Goal: Task Accomplishment & Management: Use online tool/utility

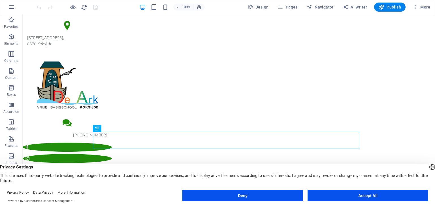
click at [390, 196] on button "Accept All" at bounding box center [367, 195] width 121 height 11
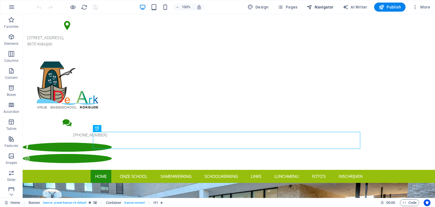
click at [325, 5] on span "Navigator" at bounding box center [319, 7] width 27 height 6
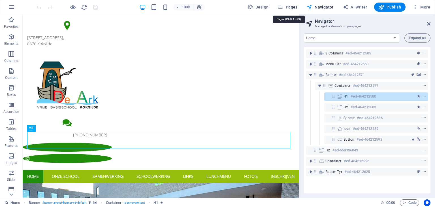
click at [293, 5] on span "Pages" at bounding box center [287, 7] width 20 height 6
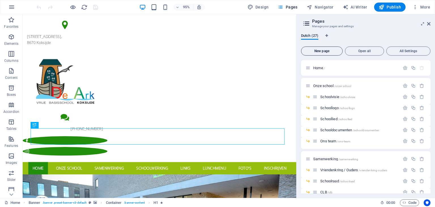
click at [323, 53] on button "New page" at bounding box center [322, 50] width 42 height 9
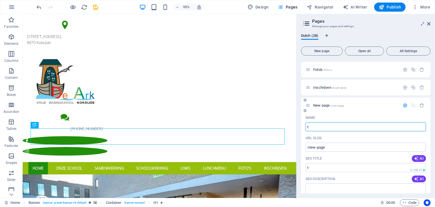
type input "te"
type input "/t"
type input "tes"
type input "/tes"
type input "test"
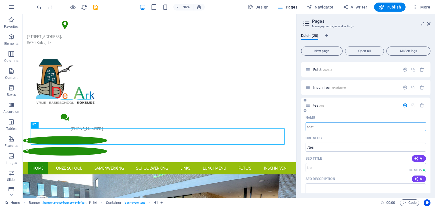
type input "/test"
type input "test"
click at [370, 31] on div "Dutch (28) New page Open all All Settings Home / Onze school /onze-school Schoo…" at bounding box center [365, 113] width 138 height 169
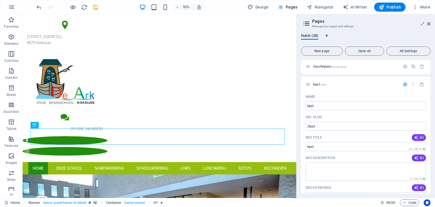
scroll to position [334, 0]
click at [325, 87] on span "/test" at bounding box center [323, 85] width 6 height 3
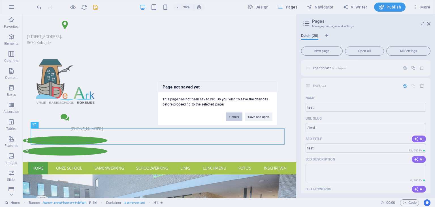
click at [235, 116] on button "Cancel" at bounding box center [234, 116] width 16 height 8
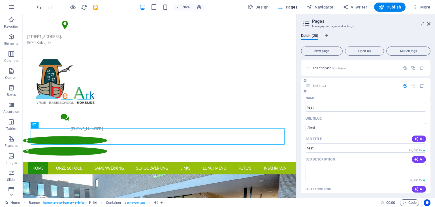
click at [323, 86] on span "/test" at bounding box center [323, 85] width 6 height 3
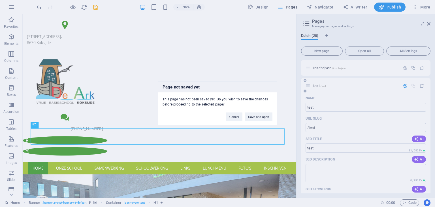
click at [323, 86] on div "Page not saved yet This page has not been saved yet. Do you wish to save the ch…" at bounding box center [217, 103] width 435 height 207
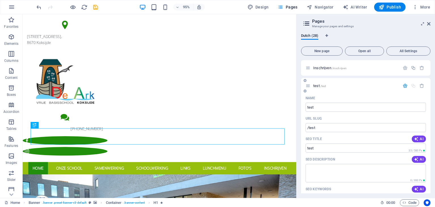
click at [323, 86] on span "/test" at bounding box center [323, 85] width 6 height 3
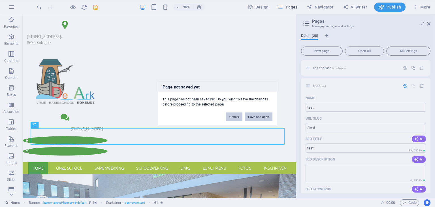
drag, startPoint x: 237, startPoint y: 116, endPoint x: 265, endPoint y: 115, distance: 28.3
click at [265, 115] on div "Cancel Save and open" at bounding box center [249, 114] width 55 height 14
click at [265, 115] on button "Save and open" at bounding box center [258, 116] width 28 height 8
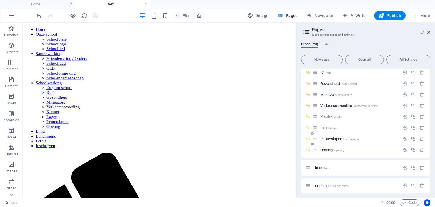
scroll to position [246, 0]
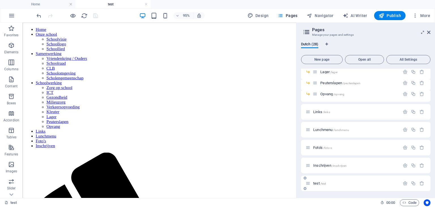
drag, startPoint x: 315, startPoint y: 184, endPoint x: 316, endPoint y: 180, distance: 4.3
click at [316, 180] on div "test /test" at bounding box center [352, 183] width 94 height 7
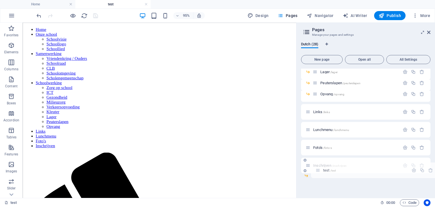
drag, startPoint x: 308, startPoint y: 183, endPoint x: 320, endPoint y: 167, distance: 19.6
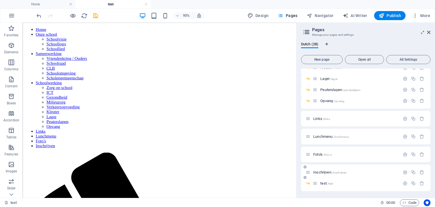
scroll to position [239, 0]
click at [285, 31] on nav "Home Onze school Schoolvisie Schoollogo Schoollied Samenwerking Vriendenkring /…" at bounding box center [166, 90] width 283 height 127
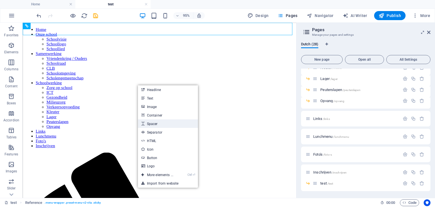
click at [179, 124] on link "Spacer" at bounding box center [168, 123] width 60 height 8
select select "px"
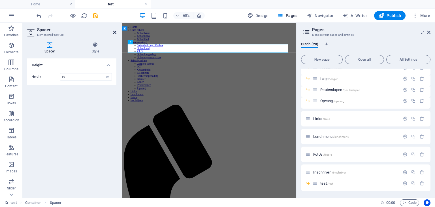
click at [114, 32] on icon at bounding box center [114, 32] width 3 height 5
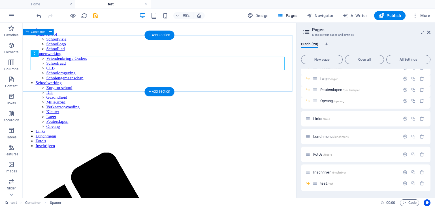
drag, startPoint x: 114, startPoint y: 71, endPoint x: 110, endPoint y: 84, distance: 13.9
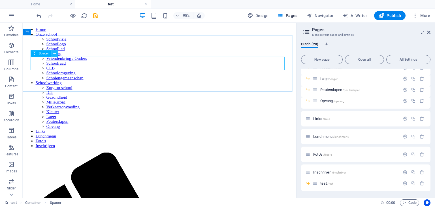
click at [54, 56] on icon at bounding box center [54, 54] width 3 height 6
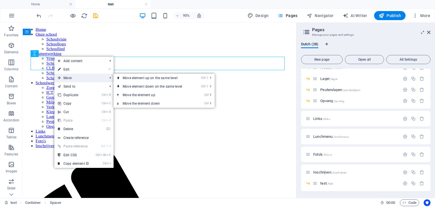
click at [75, 77] on span "Move" at bounding box center [79, 78] width 51 height 8
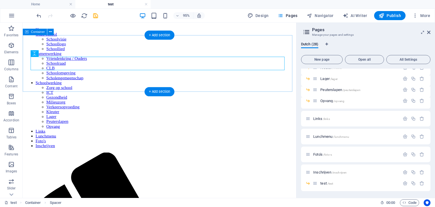
drag, startPoint x: 61, startPoint y: 78, endPoint x: 53, endPoint y: 77, distance: 8.0
drag, startPoint x: 62, startPoint y: 76, endPoint x: 68, endPoint y: 61, distance: 16.7
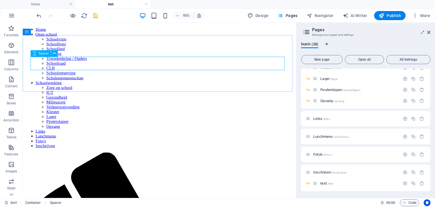
click at [38, 57] on div "Spacer" at bounding box center [40, 53] width 20 height 7
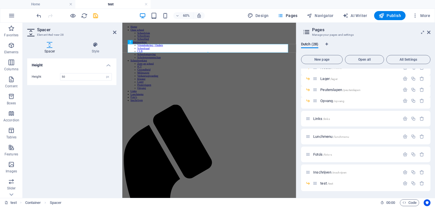
click at [33, 61] on h4 "Height" at bounding box center [71, 63] width 89 height 10
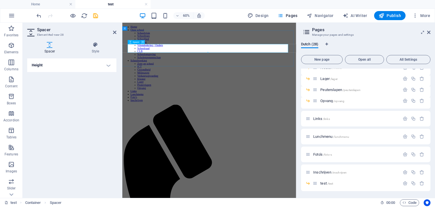
click at [143, 42] on icon at bounding box center [143, 42] width 2 height 4
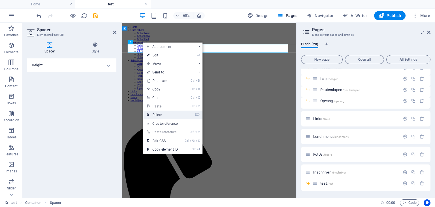
click at [169, 115] on link "⌦ Delete" at bounding box center [162, 114] width 38 height 8
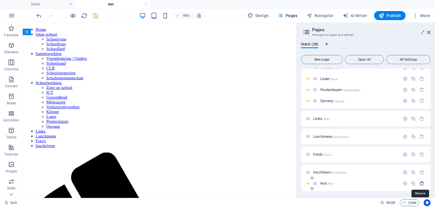
click at [421, 185] on icon "button" at bounding box center [421, 183] width 5 height 5
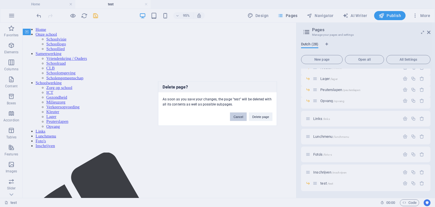
click at [236, 116] on button "Cancel" at bounding box center [238, 116] width 16 height 8
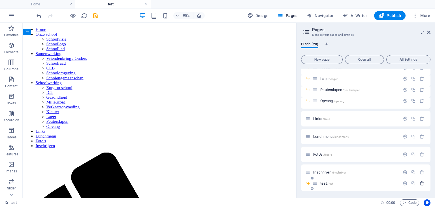
click at [421, 182] on icon "button" at bounding box center [421, 183] width 5 height 5
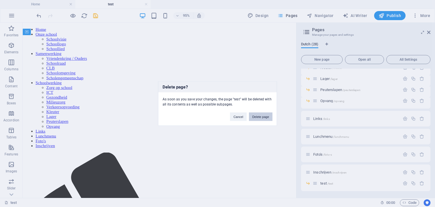
click at [257, 117] on button "Delete page" at bounding box center [260, 116] width 23 height 8
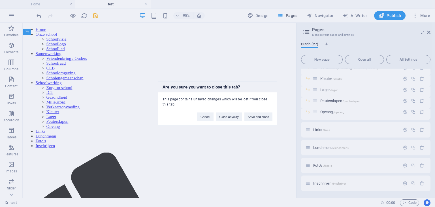
scroll to position [227, 0]
click at [263, 118] on button "Save and close" at bounding box center [258, 116] width 28 height 8
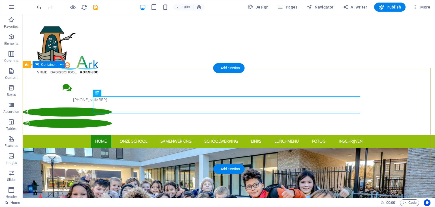
scroll to position [36, 0]
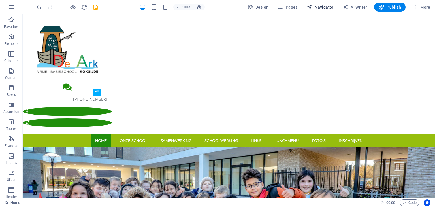
click at [319, 8] on span "Navigator" at bounding box center [319, 7] width 27 height 6
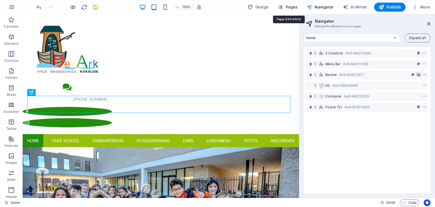
click at [290, 5] on span "Pages" at bounding box center [287, 7] width 20 height 6
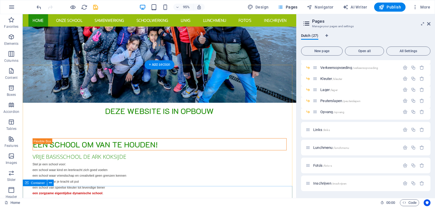
scroll to position [269, 0]
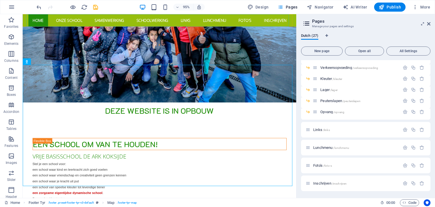
click at [74, 27] on nav "Home Onze school Schoolvisie Schoollogo Schoollied Samenwerking Vriendenkring /…" at bounding box center [167, 20] width 276 height 13
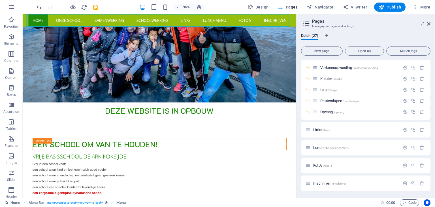
click at [67, 21] on nav "Home Onze school Schoolvisie Schoollogo Schoollied Samenwerking Vriendenkring /…" at bounding box center [167, 20] width 276 height 13
select select
select select "2"
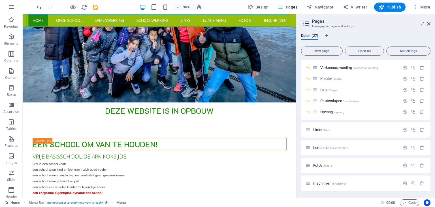
select select
select select "3"
select select
select select "4"
select select
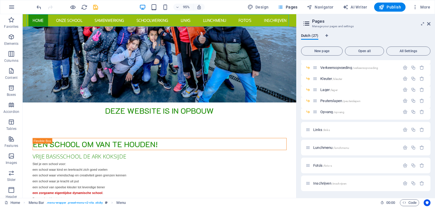
select select "8"
select select
select select "9"
select select
select select "10"
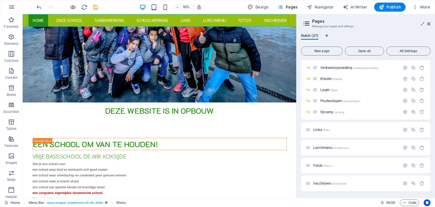
select select
select select "11"
select select
select select "12"
select select
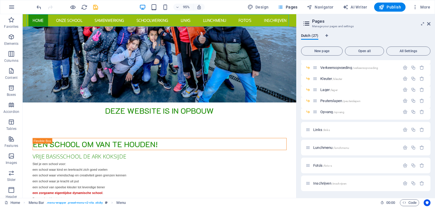
select select "14"
select select
select select "15"
select select
select select "16"
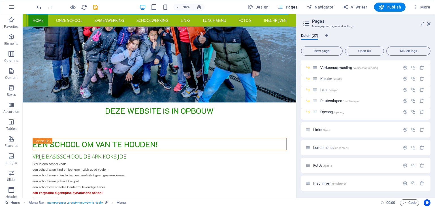
select select
select select "17"
select select
select select "18"
select select
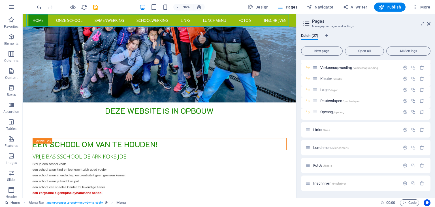
select select "19"
select select
select select "20"
select select
select select "21"
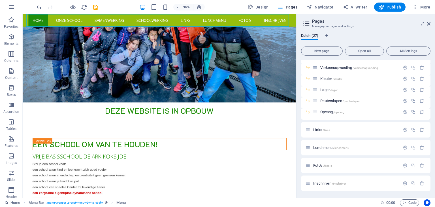
select select
select select "22"
select select
select select "23"
select select
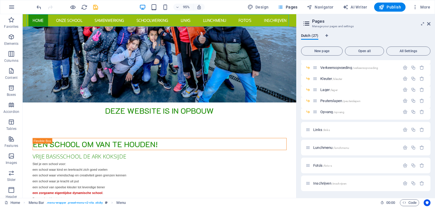
select select "24"
select select
select select "25"
select select
select select "26"
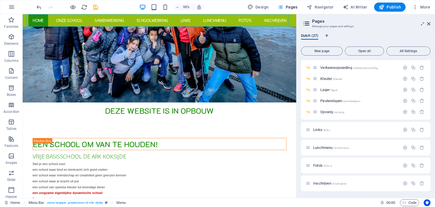
select select
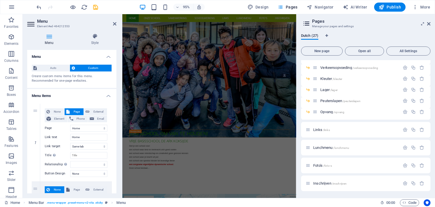
scroll to position [330, 0]
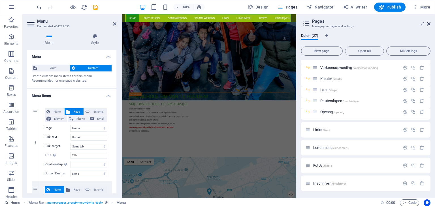
click at [430, 24] on icon at bounding box center [428, 24] width 3 height 5
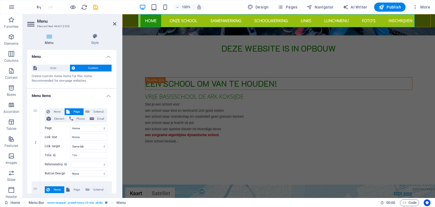
scroll to position [264, 0]
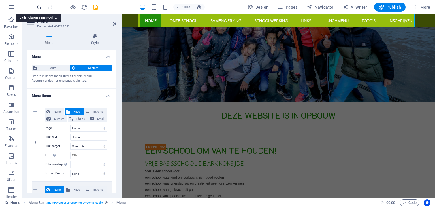
click at [38, 7] on icon "undo" at bounding box center [39, 7] width 7 height 7
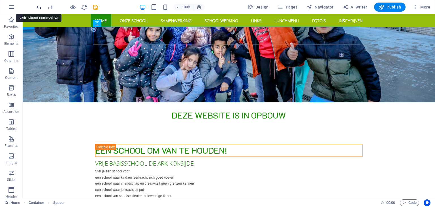
click at [38, 7] on icon "undo" at bounding box center [39, 7] width 7 height 7
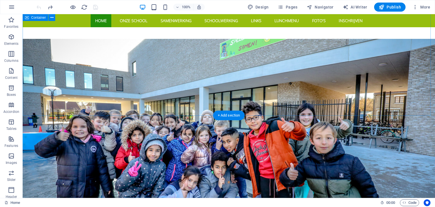
scroll to position [135, 0]
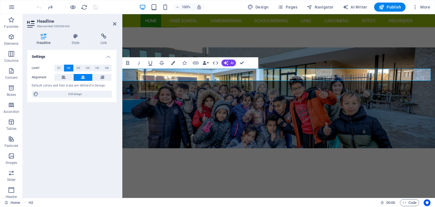
click at [116, 125] on div "Settings Level H1 H2 H3 H4 H5 H6 Alignment Default colors and font sizes are de…" at bounding box center [71, 121] width 89 height 143
click at [296, 5] on span "Pages" at bounding box center [287, 7] width 20 height 6
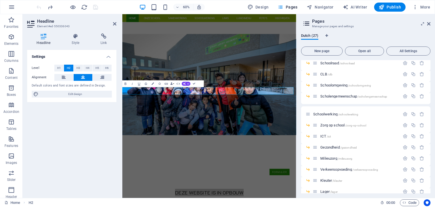
scroll to position [118, 0]
click at [333, 145] on span "Gezondheid /gezondheid" at bounding box center [338, 146] width 36 height 4
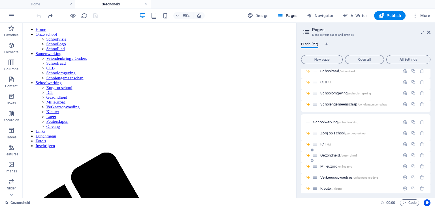
scroll to position [0, 0]
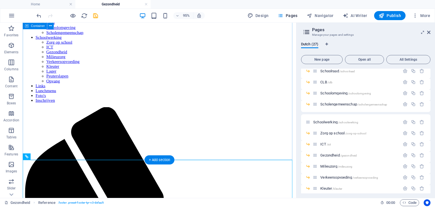
scroll to position [48, 0]
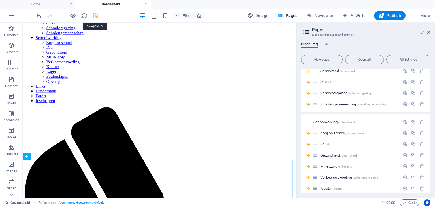
click at [95, 14] on icon "save" at bounding box center [95, 15] width 7 height 7
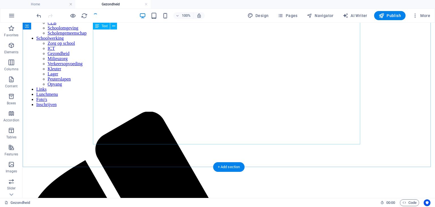
scroll to position [0, 0]
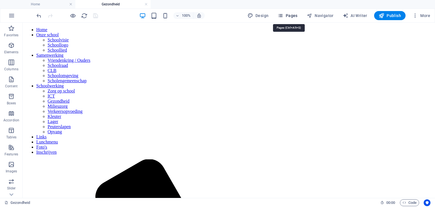
click at [291, 17] on span "Pages" at bounding box center [287, 16] width 20 height 6
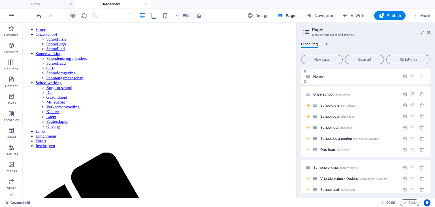
click at [317, 76] on span "Home /" at bounding box center [319, 76] width 12 height 4
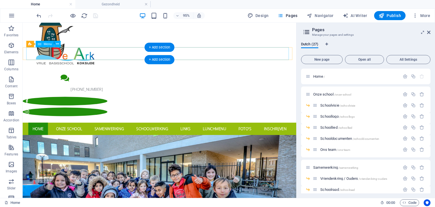
scroll to position [50, 0]
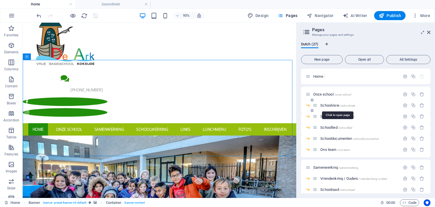
click at [330, 103] on span "Schoolvisie /schoolvisie" at bounding box center [337, 105] width 35 height 4
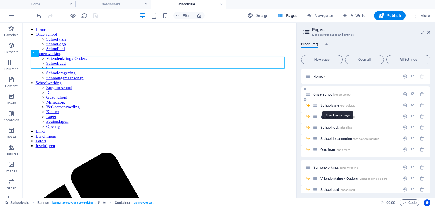
scroll to position [0, 0]
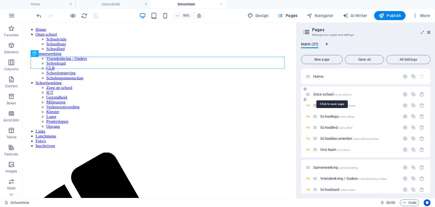
click at [325, 94] on span "Onze school /[GEOGRAPHIC_DATA]" at bounding box center [332, 94] width 38 height 4
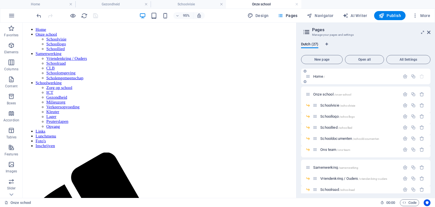
click at [314, 75] on span "Home /" at bounding box center [319, 76] width 12 height 4
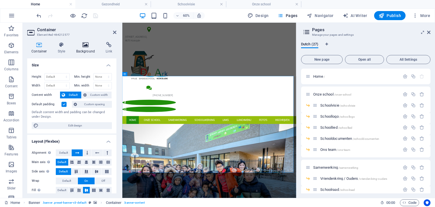
click at [85, 44] on icon at bounding box center [85, 45] width 27 height 6
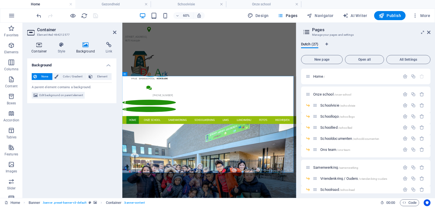
click at [38, 44] on icon at bounding box center [39, 45] width 24 height 6
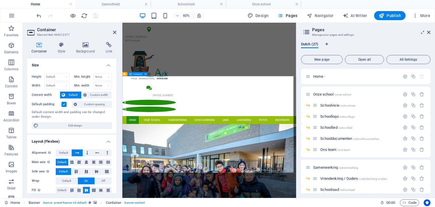
click at [113, 33] on icon at bounding box center [114, 32] width 3 height 5
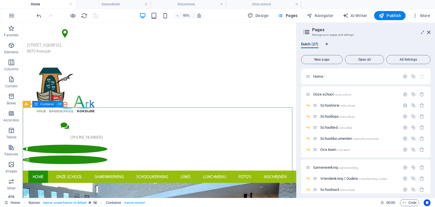
click at [59, 104] on icon at bounding box center [59, 104] width 3 height 6
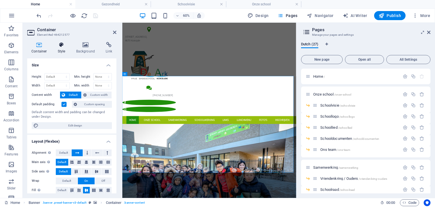
click at [64, 48] on h4 "Style" at bounding box center [62, 48] width 18 height 12
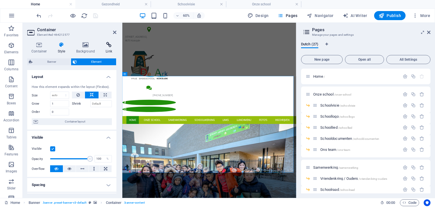
click at [106, 42] on icon at bounding box center [108, 45] width 15 height 6
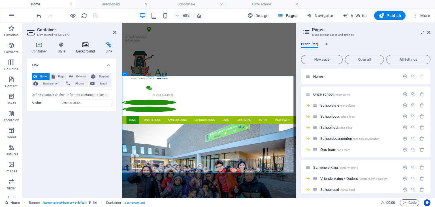
click at [91, 43] on icon at bounding box center [85, 45] width 27 height 6
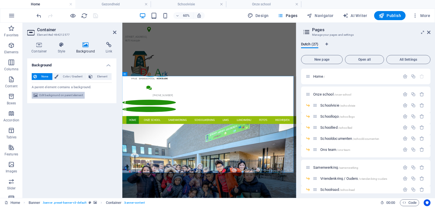
click at [75, 95] on span "Edit background on parent element" at bounding box center [61, 95] width 44 height 7
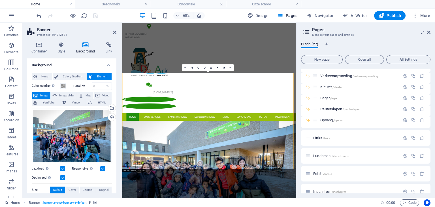
scroll to position [227, 0]
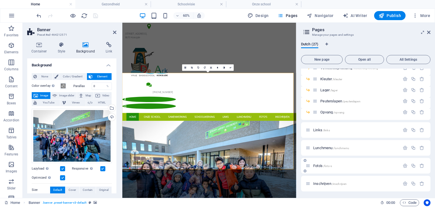
click at [317, 164] on span "Foto's /foto-s" at bounding box center [322, 165] width 19 height 4
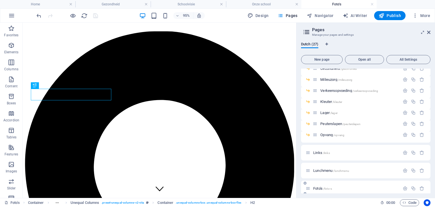
scroll to position [144, 0]
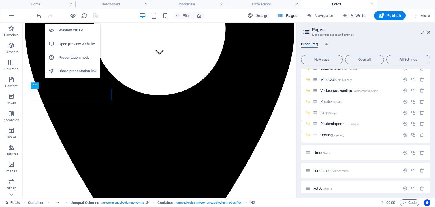
click at [76, 45] on h6 "Open preview website" at bounding box center [78, 43] width 38 height 7
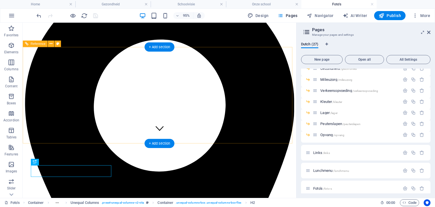
scroll to position [63, 0]
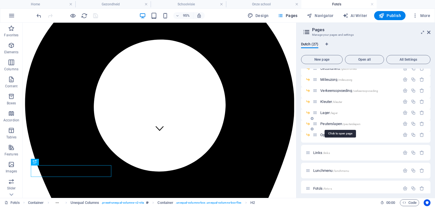
click at [337, 124] on span "Peuterslapen /peuterslapen" at bounding box center [340, 123] width 40 height 4
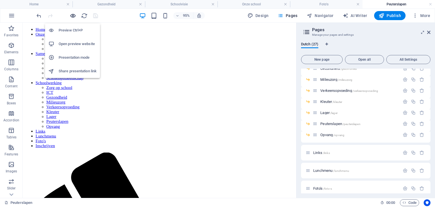
scroll to position [0, 0]
drag, startPoint x: 70, startPoint y: 33, endPoint x: 73, endPoint y: 42, distance: 9.8
click at [73, 42] on ul "Preview Ctrl+P Open preview website Presentation mode Share presentation link" at bounding box center [72, 50] width 55 height 54
click at [73, 42] on h6 "Open preview website" at bounding box center [78, 43] width 38 height 7
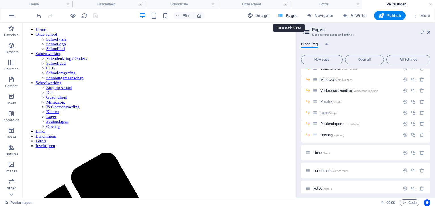
click at [293, 14] on span "Pages" at bounding box center [287, 16] width 20 height 6
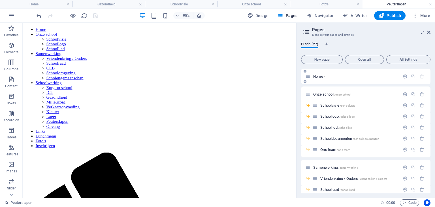
click at [320, 77] on span "Home /" at bounding box center [319, 76] width 12 height 4
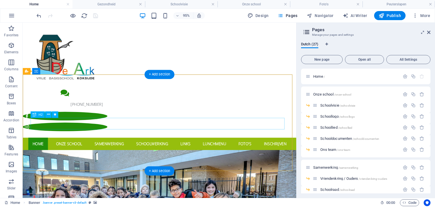
scroll to position [35, 0]
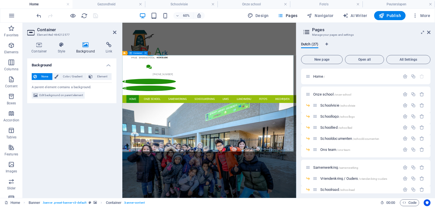
click at [79, 95] on span "Edit background on parent element" at bounding box center [61, 95] width 44 height 7
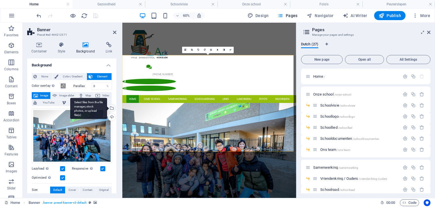
click at [113, 108] on div "Select files from the file manager, stock photos, or upload file(s)" at bounding box center [111, 108] width 8 height 8
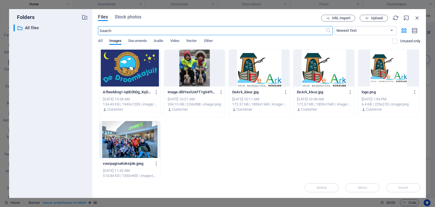
scroll to position [0, 0]
click at [377, 16] on button "Upload" at bounding box center [373, 18] width 28 height 7
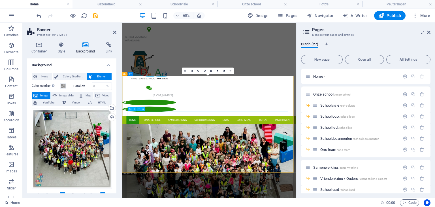
drag, startPoint x: 176, startPoint y: 184, endPoint x: 279, endPoint y: 104, distance: 131.0
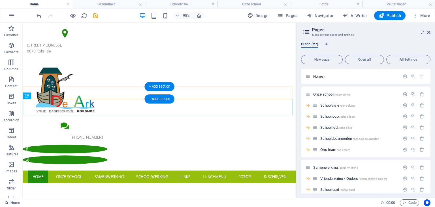
scroll to position [20, 0]
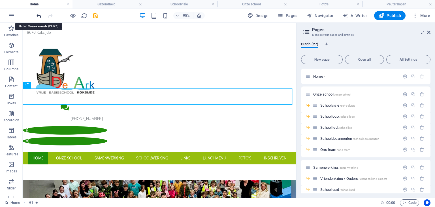
click at [42, 14] on icon "undo" at bounding box center [39, 15] width 7 height 7
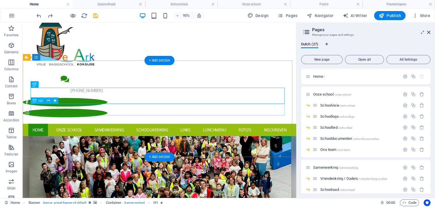
scroll to position [50, 0]
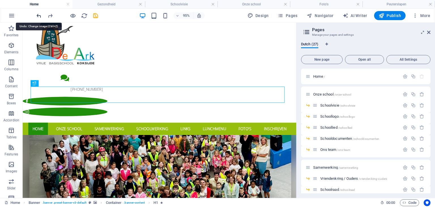
click at [39, 16] on icon "undo" at bounding box center [39, 15] width 7 height 7
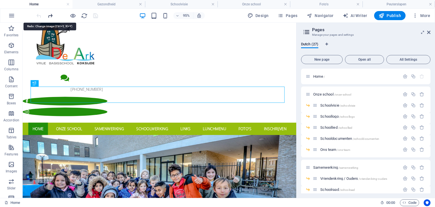
click at [51, 15] on icon "redo" at bounding box center [50, 15] width 7 height 7
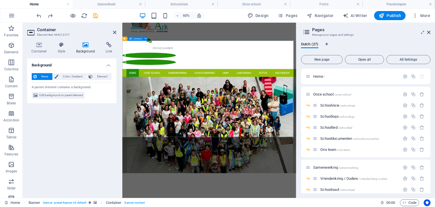
scroll to position [49, 0]
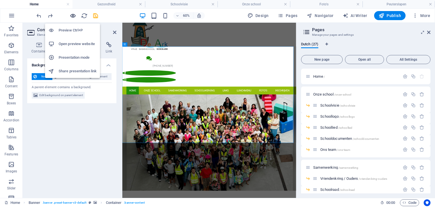
click at [75, 16] on icon "button" at bounding box center [73, 15] width 7 height 7
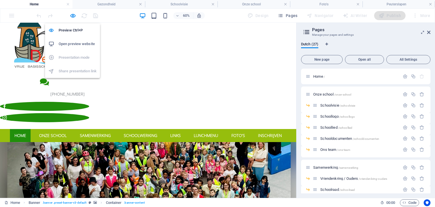
click at [75, 46] on h6 "Open preview website" at bounding box center [78, 43] width 38 height 7
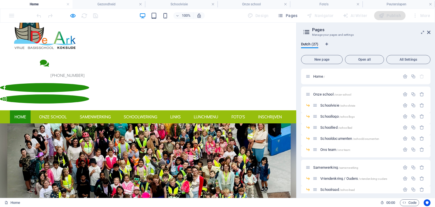
scroll to position [70, 0]
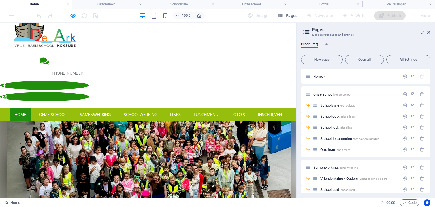
drag, startPoint x: 246, startPoint y: 60, endPoint x: 247, endPoint y: 71, distance: 11.1
click at [271, 108] on link "Inschrijven" at bounding box center [269, 114] width 33 height 13
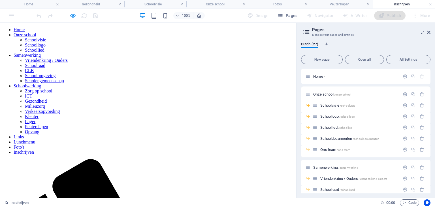
scroll to position [0, 0]
click at [231, 30] on nav "Home Onze school Schoolvisie Schoollogo Schoollied Samenwerking Vriendenkring /…" at bounding box center [147, 90] width 291 height 127
click at [306, 99] on icon at bounding box center [304, 99] width 3 height 3
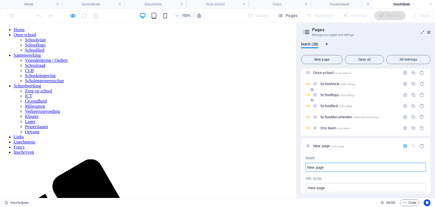
scroll to position [22, 0]
type input "Nieuw schoolgebo"
click at [347, 166] on input "Nieuw schoolgebo" at bounding box center [365, 166] width 120 height 9
type input "/nieuw-schoolgebe"
type input "[GEOGRAPHIC_DATA]"
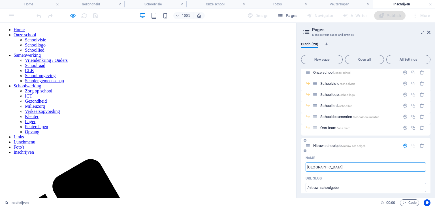
type input "/nieuw-schoolgeb"
type input "[GEOGRAPHIC_DATA]"
type input "/[GEOGRAPHIC_DATA]"
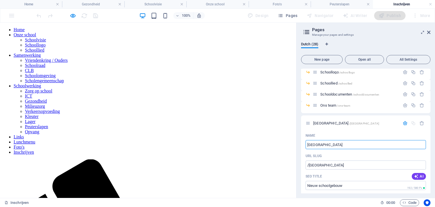
scroll to position [44, 0]
drag, startPoint x: 325, startPoint y: 121, endPoint x: 312, endPoint y: 122, distance: 12.5
click at [312, 122] on div "[GEOGRAPHIC_DATA] /[GEOGRAPHIC_DATA]" at bounding box center [355, 123] width 88 height 4
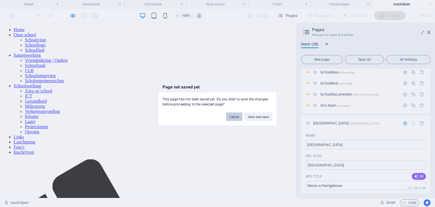
click at [233, 115] on button "Cancel" at bounding box center [234, 116] width 16 height 8
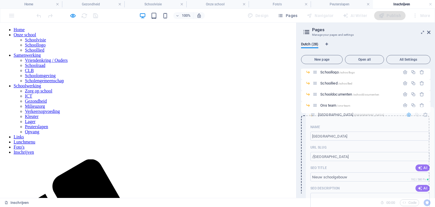
drag, startPoint x: 308, startPoint y: 123, endPoint x: 313, endPoint y: 113, distance: 11.5
click at [313, 113] on div "Home / Onze school /[GEOGRAPHIC_DATA] /schoolvisie Schoollogo /schoollogo Schoo…" at bounding box center [365, 199] width 129 height 350
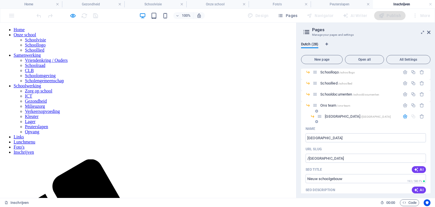
drag, startPoint x: 340, startPoint y: 117, endPoint x: 328, endPoint y: 119, distance: 12.5
click at [328, 119] on div "[GEOGRAPHIC_DATA] /[GEOGRAPHIC_DATA]" at bounding box center [358, 116] width 83 height 7
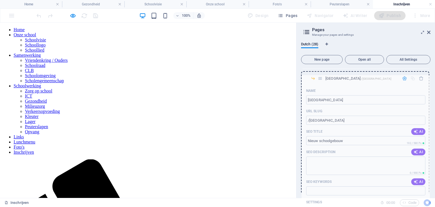
drag, startPoint x: 319, startPoint y: 116, endPoint x: 319, endPoint y: 74, distance: 42.4
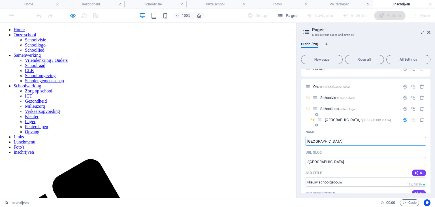
scroll to position [5, 0]
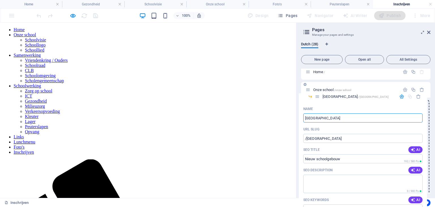
drag, startPoint x: 319, startPoint y: 124, endPoint x: 317, endPoint y: 94, distance: 29.5
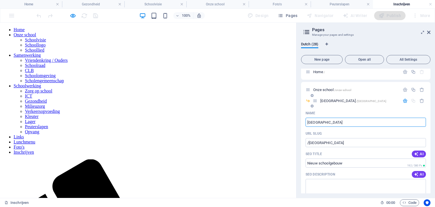
click at [349, 121] on input "[GEOGRAPHIC_DATA]" at bounding box center [365, 121] width 120 height 9
click at [338, 102] on span "[GEOGRAPHIC_DATA] /[GEOGRAPHIC_DATA]" at bounding box center [353, 100] width 66 height 4
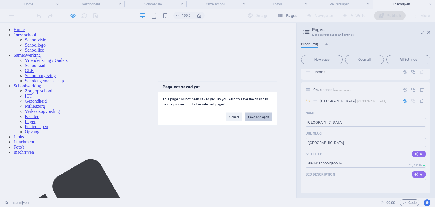
click at [247, 117] on button "Save and open" at bounding box center [258, 116] width 28 height 8
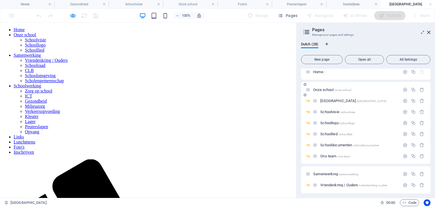
scroll to position [0, 0]
click at [48, 27] on nav "Home Onze school Schoolvisie Schoollogo Schoollied Samenwerking Vriendenkring /…" at bounding box center [147, 90] width 291 height 127
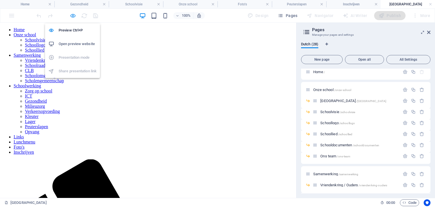
click at [73, 18] on icon "button" at bounding box center [73, 15] width 7 height 7
click at [72, 42] on h6 "Open preview website" at bounding box center [78, 43] width 38 height 7
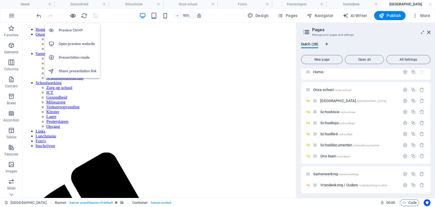
click at [74, 16] on icon "button" at bounding box center [73, 15] width 7 height 7
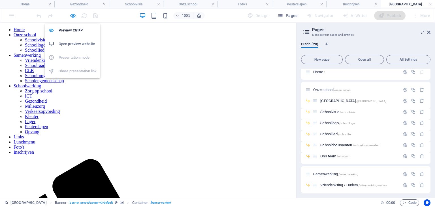
click at [76, 48] on li "Open preview website" at bounding box center [72, 44] width 55 height 14
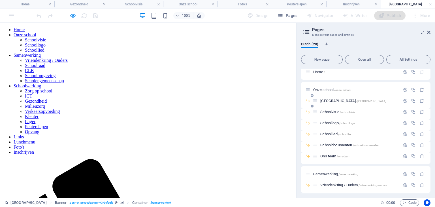
click at [333, 101] on span "[GEOGRAPHIC_DATA] /[GEOGRAPHIC_DATA]" at bounding box center [353, 100] width 66 height 4
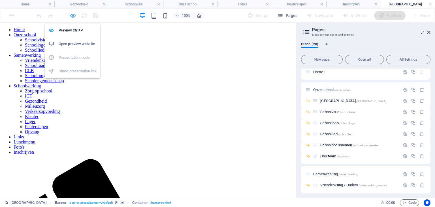
click at [75, 17] on icon "button" at bounding box center [73, 15] width 7 height 7
click at [73, 29] on h6 "Preview Ctrl+P" at bounding box center [78, 30] width 38 height 7
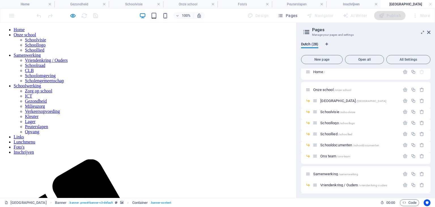
drag, startPoint x: 72, startPoint y: 55, endPoint x: 192, endPoint y: 66, distance: 120.2
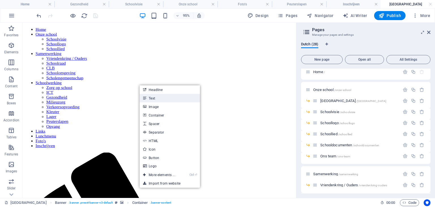
click at [164, 96] on link "Text" at bounding box center [169, 98] width 60 height 8
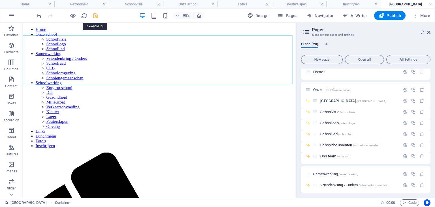
click at [96, 15] on icon "save" at bounding box center [95, 15] width 7 height 7
click at [96, 15] on div at bounding box center [66, 15] width 63 height 9
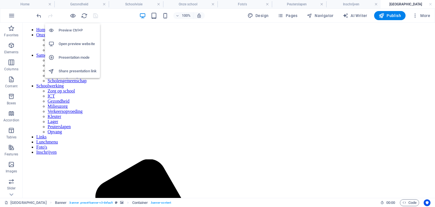
click at [80, 43] on h6 "Open preview website" at bounding box center [78, 43] width 38 height 7
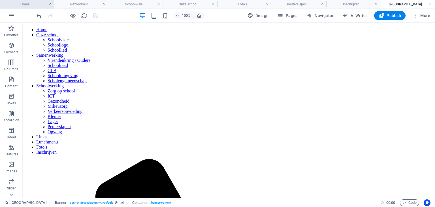
click at [51, 5] on link at bounding box center [49, 4] width 3 height 5
click at [54, 5] on h4 "Gezondheid" at bounding box center [81, 4] width 54 height 6
click at [54, 4] on h4 "Gezondheid" at bounding box center [81, 4] width 54 height 6
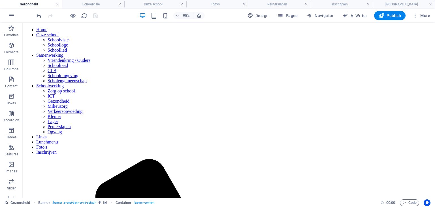
click at [49, 4] on h4 "Gezondheid" at bounding box center [31, 4] width 62 height 6
click at [57, 5] on link at bounding box center [57, 4] width 3 height 5
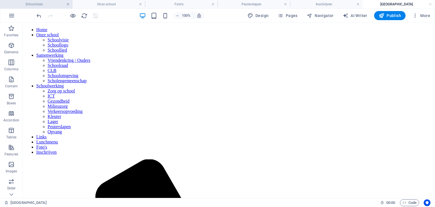
click at [67, 5] on link at bounding box center [67, 4] width 3 height 5
click at [71, 4] on link at bounding box center [70, 4] width 3 height 5
click at [71, 5] on link at bounding box center [70, 4] width 3 height 5
click at [70, 4] on link at bounding box center [70, 4] width 3 height 5
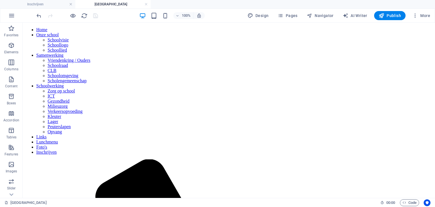
click at [70, 4] on link at bounding box center [70, 4] width 3 height 5
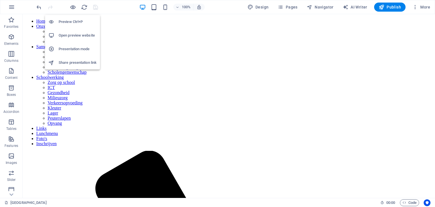
click at [70, 4] on icon "button" at bounding box center [73, 7] width 7 height 7
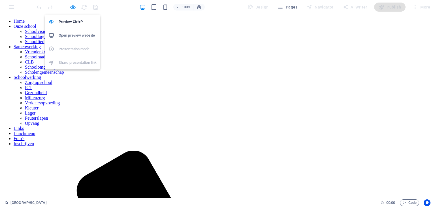
click at [78, 36] on h6 "Open preview website" at bounding box center [78, 35] width 38 height 7
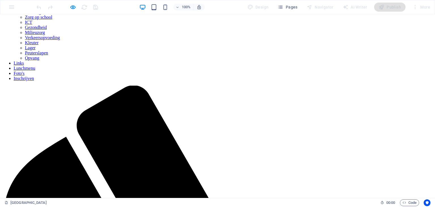
scroll to position [66, 0]
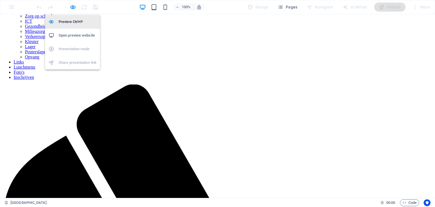
click at [70, 20] on h6 "Preview Ctrl+P" at bounding box center [78, 21] width 38 height 7
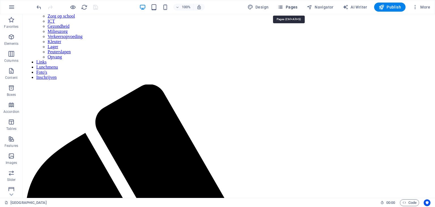
click at [287, 9] on span "Pages" at bounding box center [287, 7] width 20 height 6
